Goal: Find specific page/section

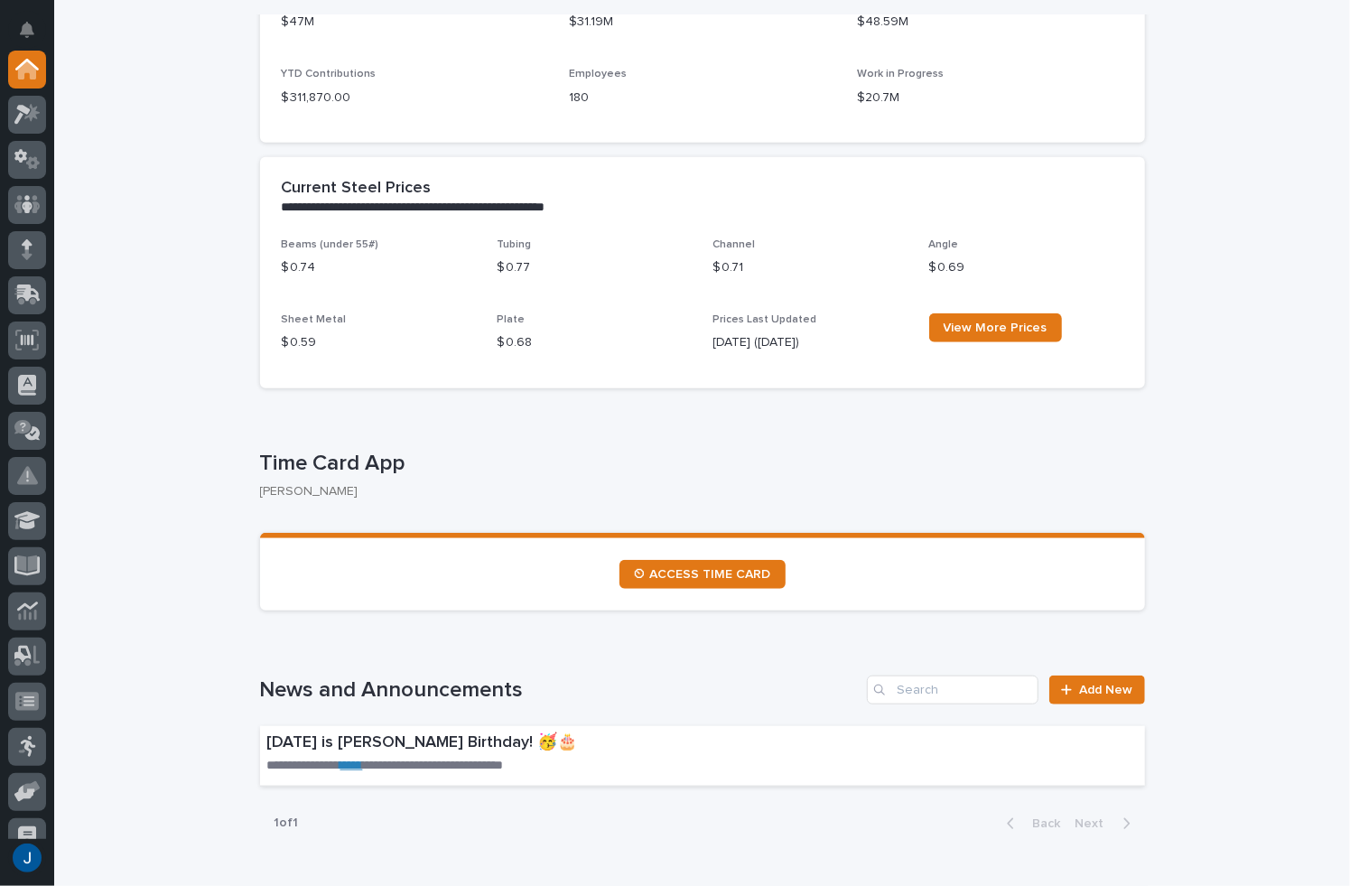
scroll to position [451, 0]
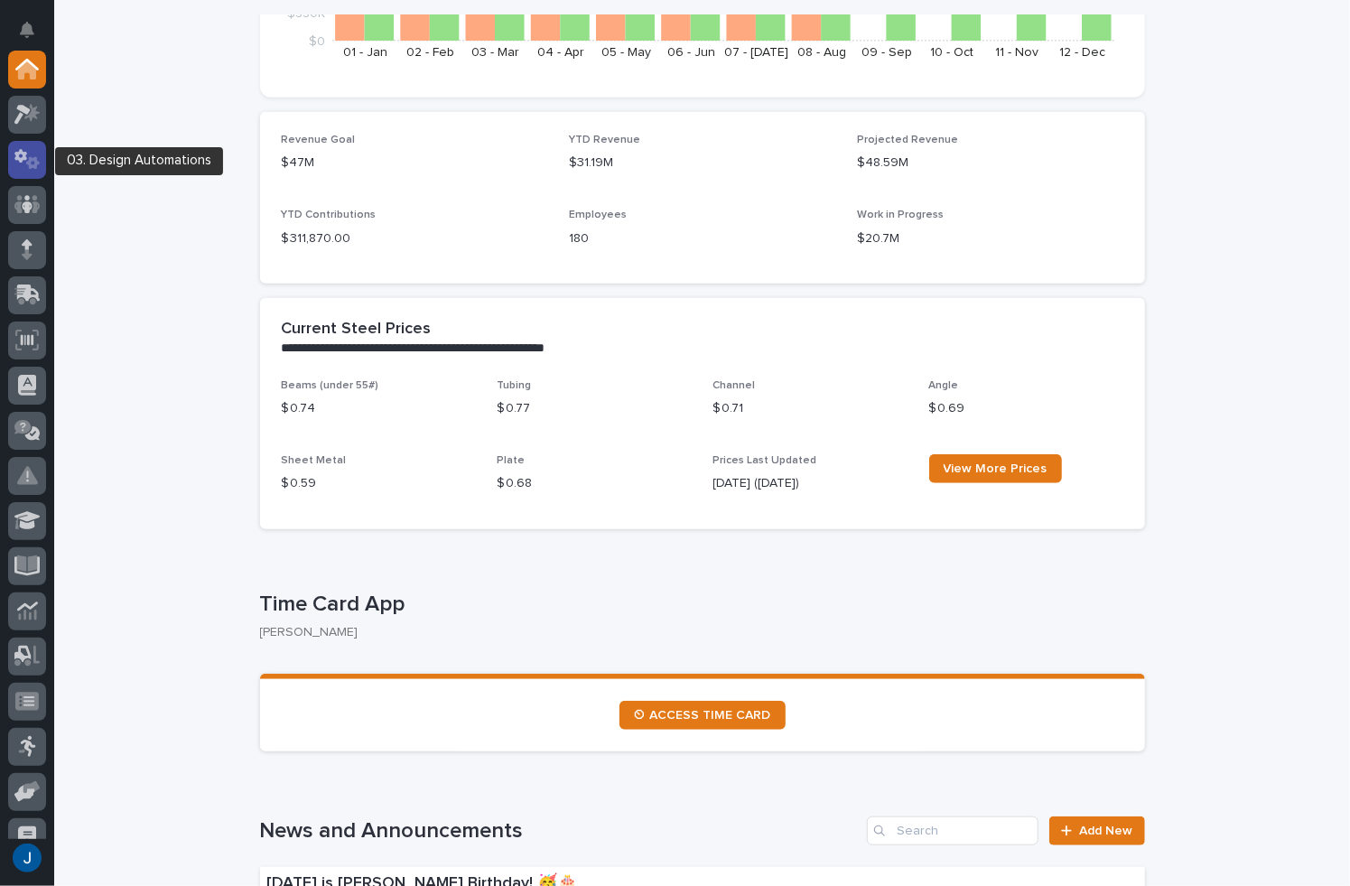
click at [34, 153] on icon at bounding box center [27, 159] width 26 height 21
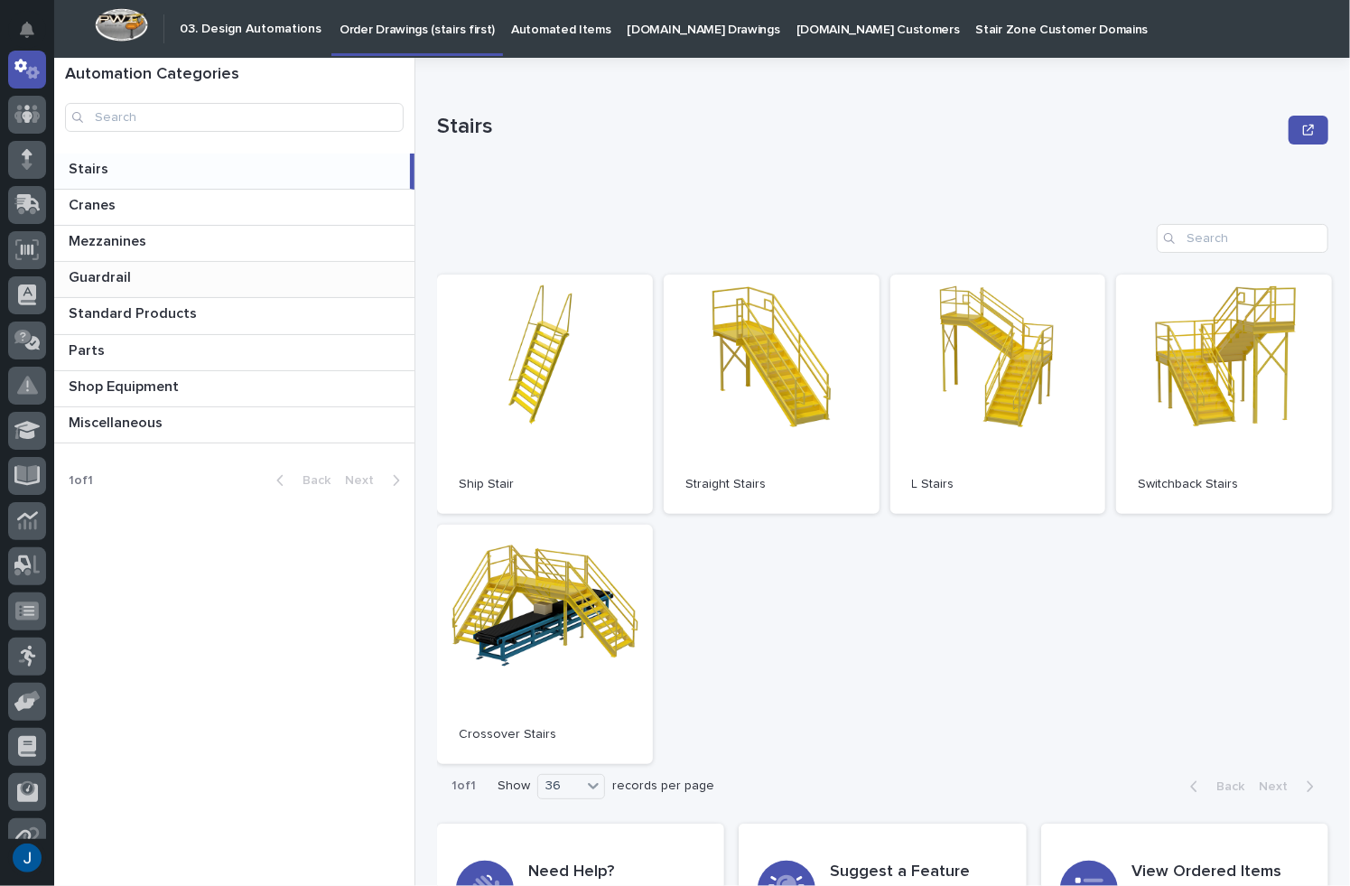
click at [111, 278] on p "Guardrail" at bounding box center [102, 275] width 66 height 21
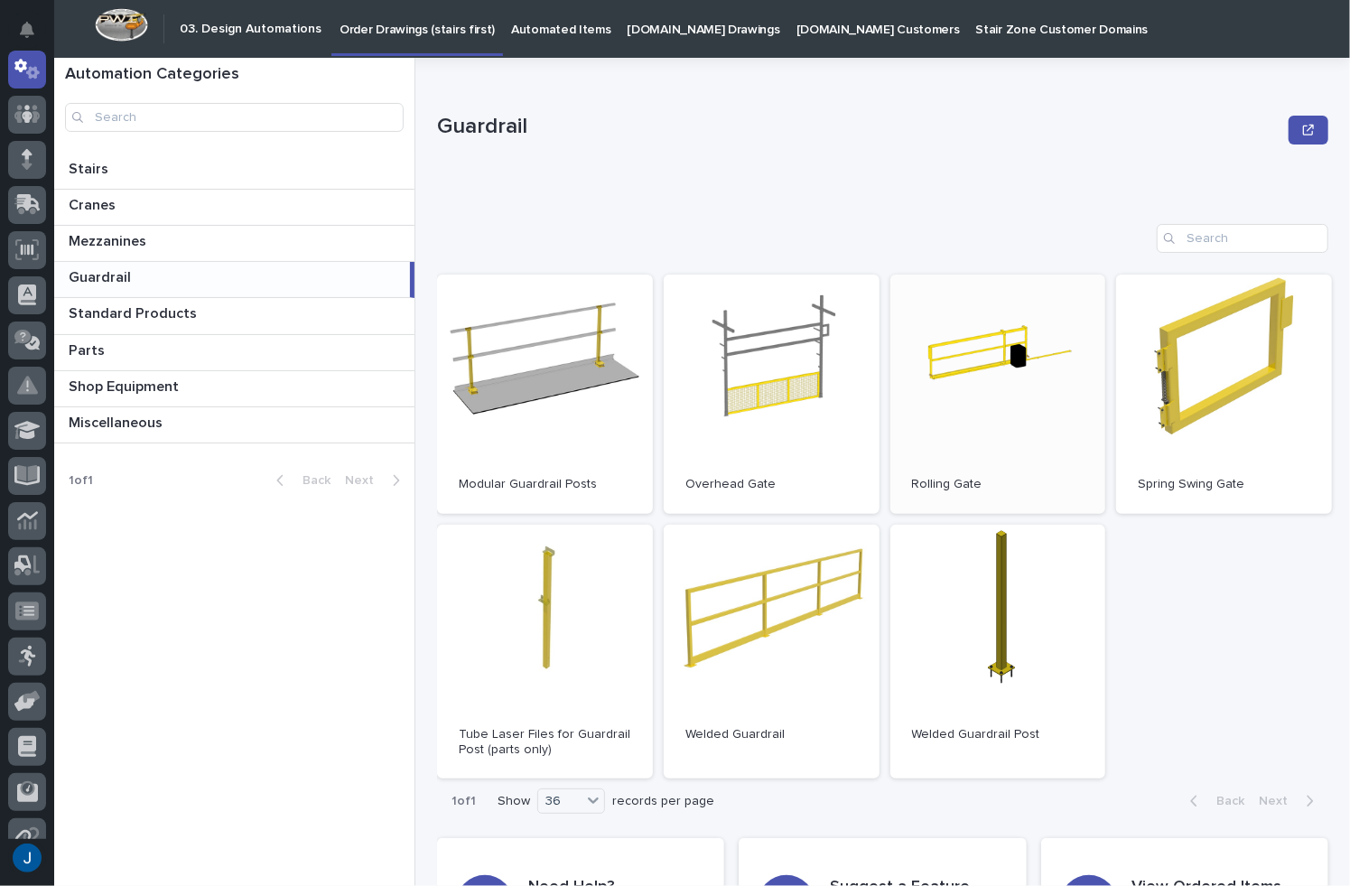
click at [955, 351] on link "Open" at bounding box center [998, 393] width 216 height 239
click at [550, 27] on p "Automated Items" at bounding box center [560, 19] width 99 height 38
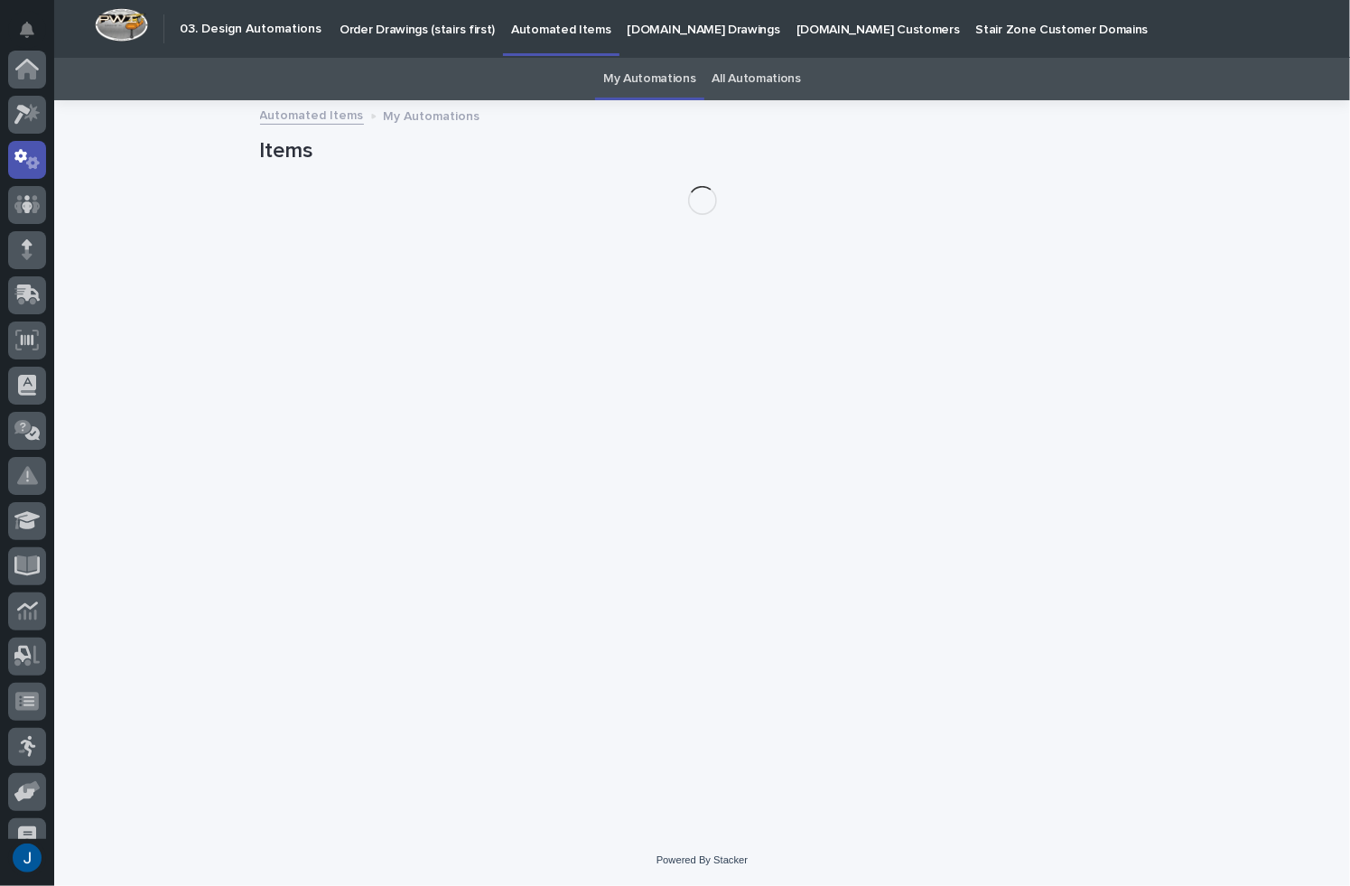
scroll to position [90, 0]
